Goal: Task Accomplishment & Management: Use online tool/utility

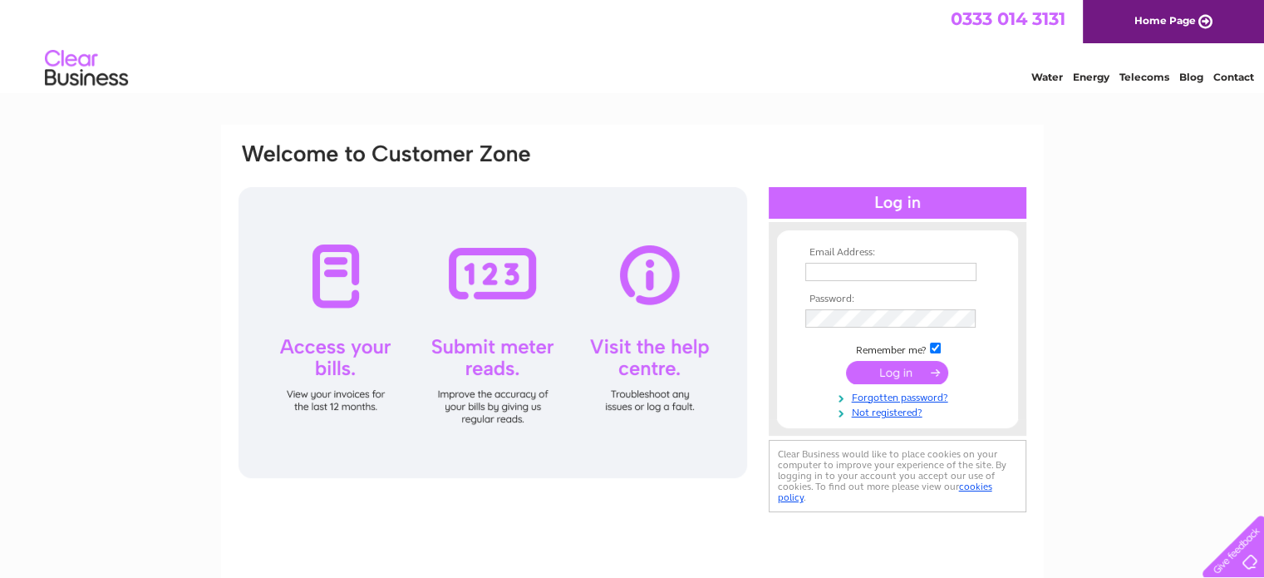
click at [845, 269] on input "text" at bounding box center [890, 272] width 171 height 18
type input "ah@isol8.com"
click at [846, 362] on input "submit" at bounding box center [897, 373] width 102 height 23
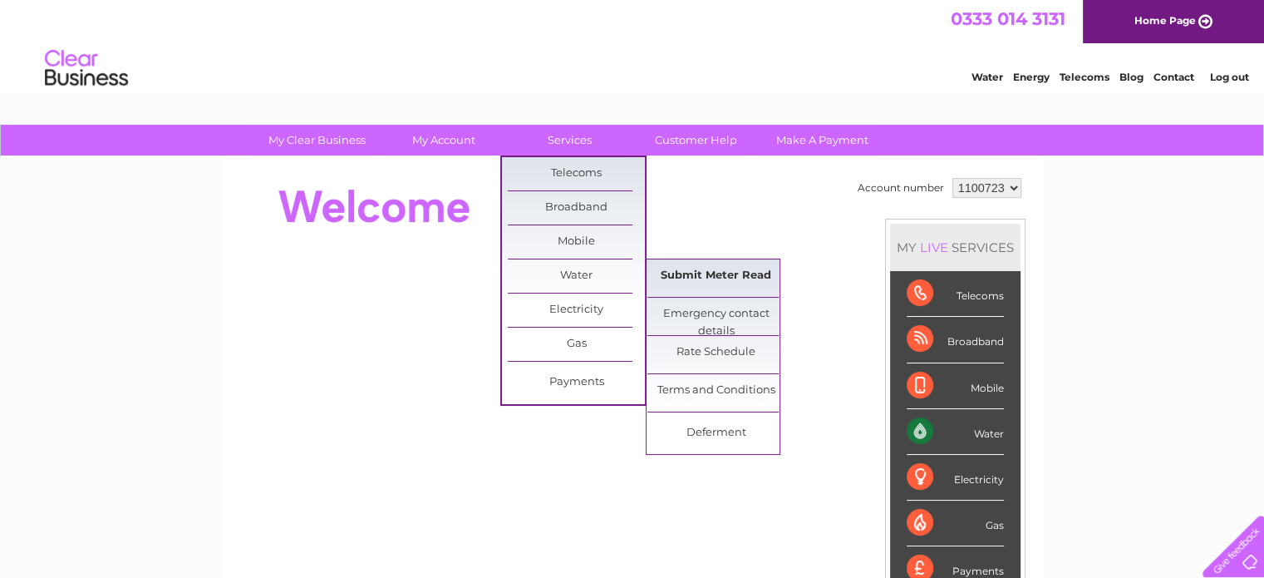
click at [721, 275] on link "Submit Meter Read" at bounding box center [716, 275] width 137 height 33
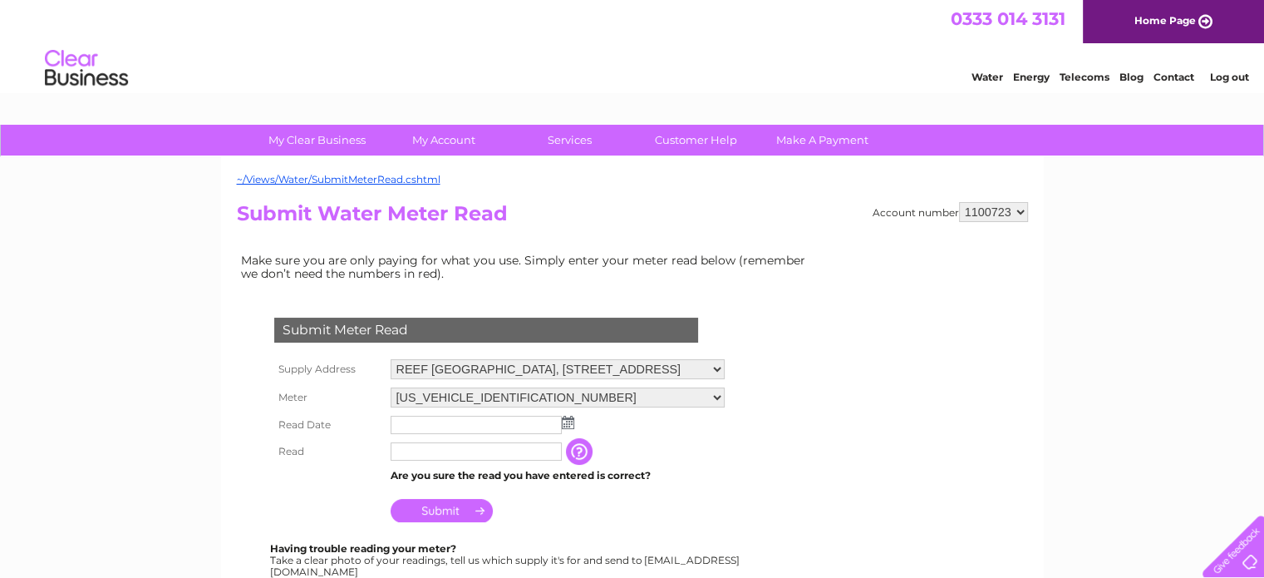
click at [569, 421] on img at bounding box center [568, 422] width 12 height 13
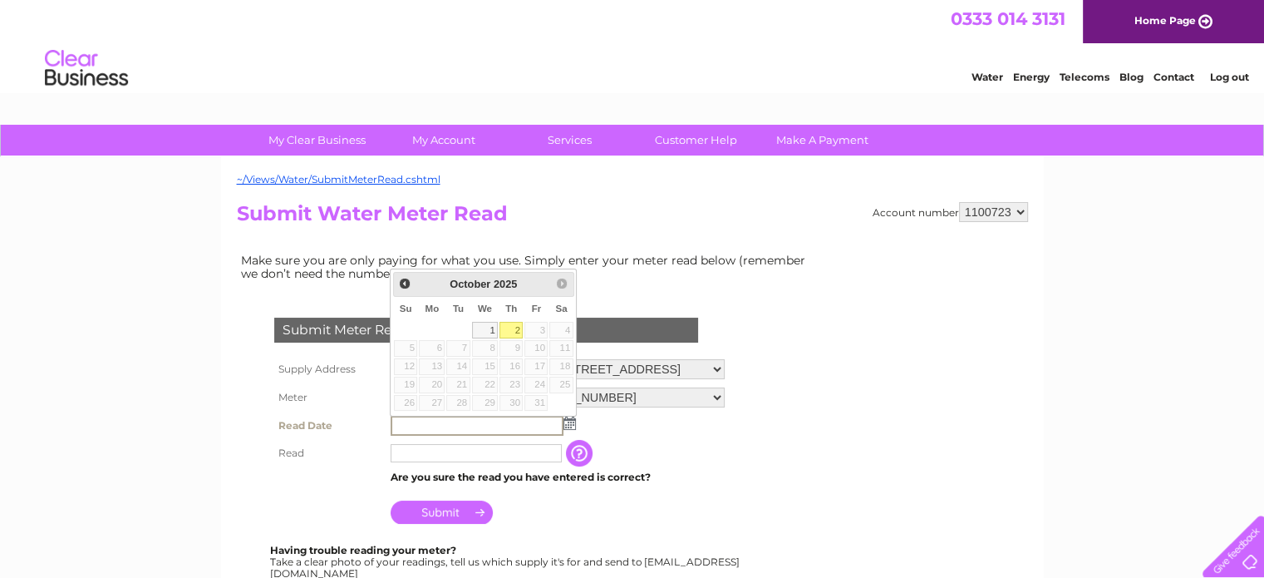
click at [499, 332] on td "2" at bounding box center [511, 330] width 25 height 18
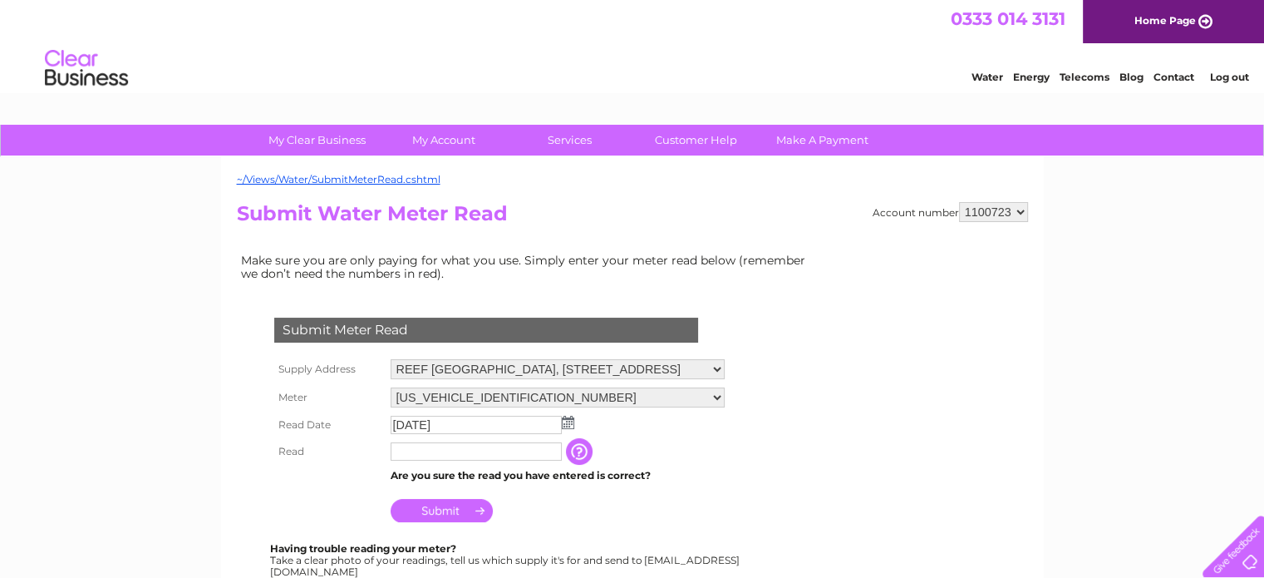
click at [564, 425] on img at bounding box center [568, 422] width 12 height 13
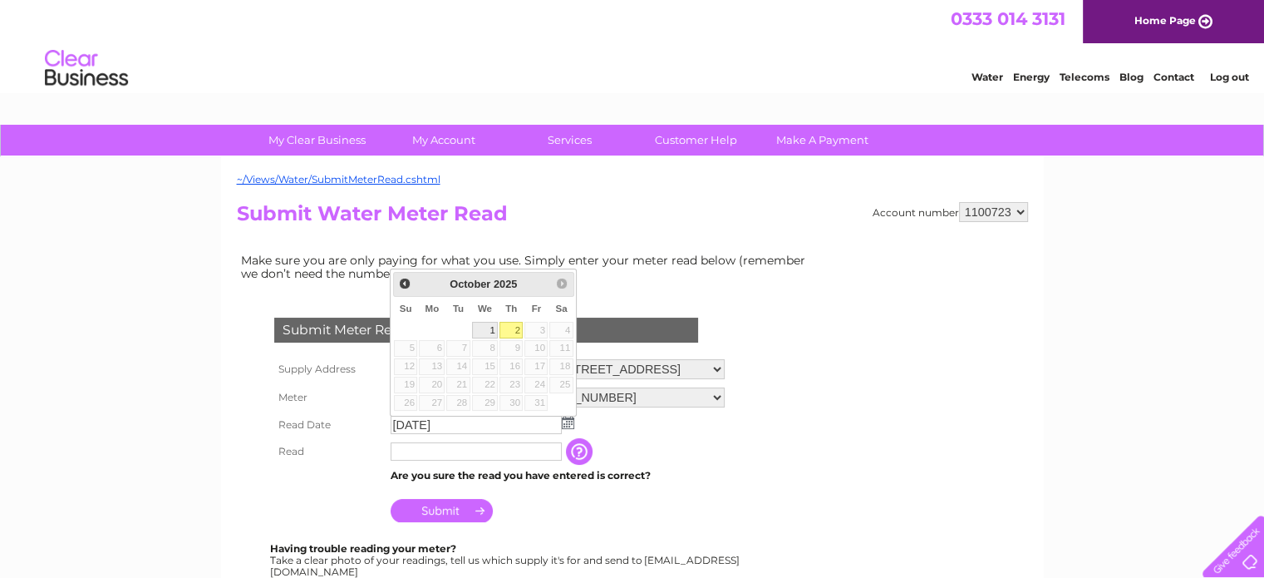
click at [489, 326] on link "1" at bounding box center [485, 330] width 27 height 17
type input "2025/10/01"
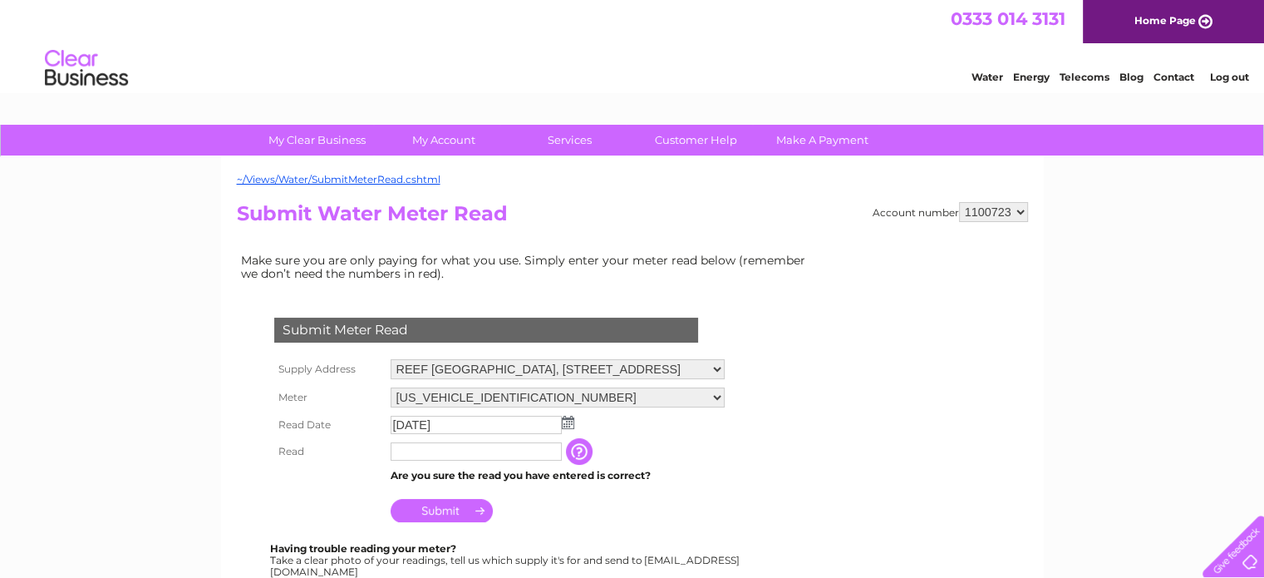
click at [450, 455] on input "text" at bounding box center [476, 451] width 171 height 18
type input "1063"
click at [460, 511] on input "Submit" at bounding box center [442, 511] width 102 height 23
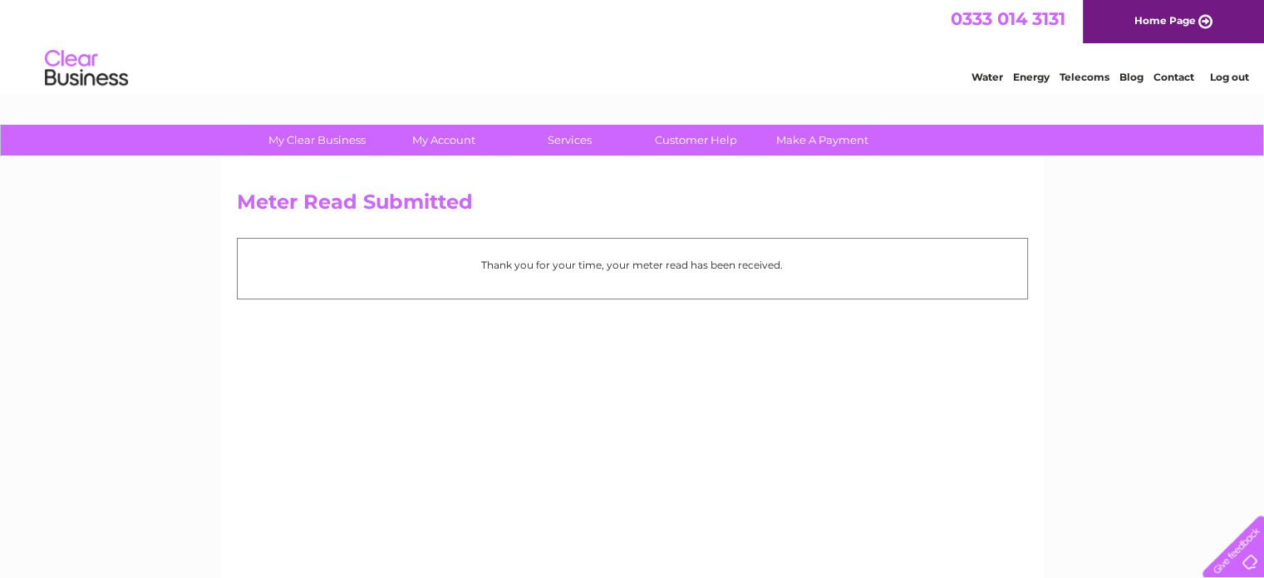
click at [1237, 79] on link "Log out" at bounding box center [1228, 77] width 39 height 12
